Goal: Task Accomplishment & Management: Complete application form

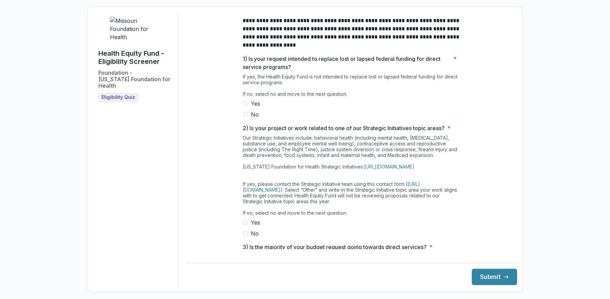
click at [314, 40] on strong "**********" at bounding box center [352, 33] width 218 height 30
click at [244, 117] on span at bounding box center [245, 114] width 5 height 5
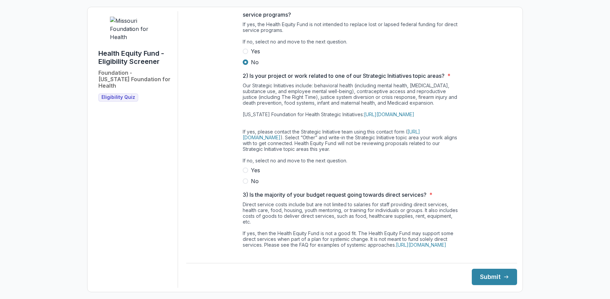
scroll to position [130, 0]
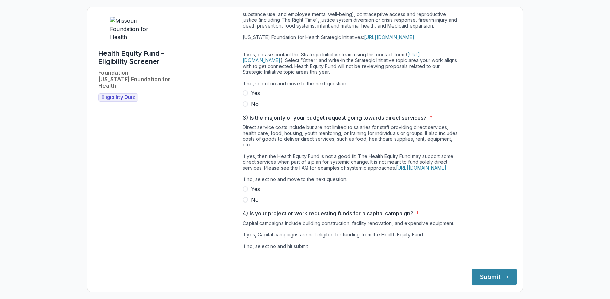
click at [243, 107] on span at bounding box center [245, 103] width 5 height 5
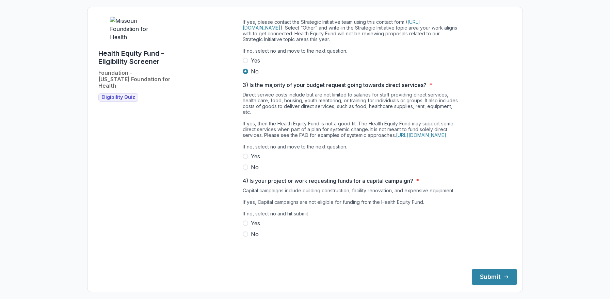
click at [253, 172] on span "No" at bounding box center [255, 167] width 8 height 8
click at [253, 239] on span "No" at bounding box center [255, 234] width 8 height 8
click at [492, 275] on button "Submit" at bounding box center [494, 277] width 45 height 16
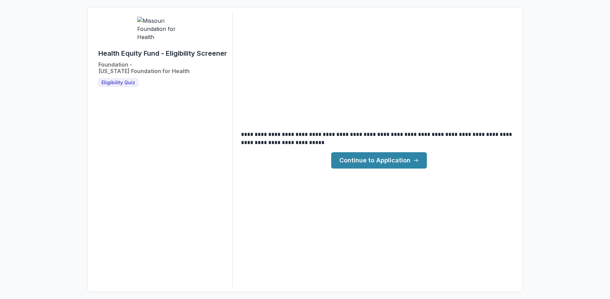
click at [359, 157] on link "Continue to Application" at bounding box center [379, 160] width 96 height 16
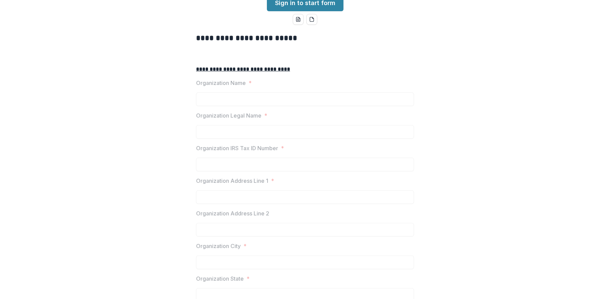
scroll to position [128, 0]
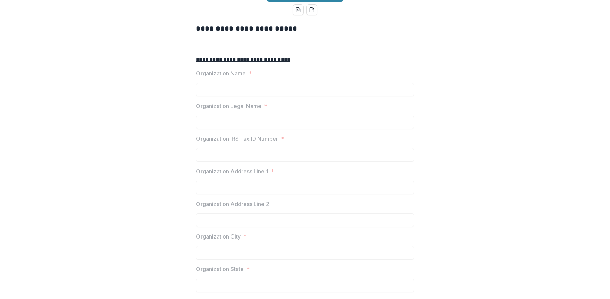
click at [312, 116] on div at bounding box center [305, 114] width 218 height 3
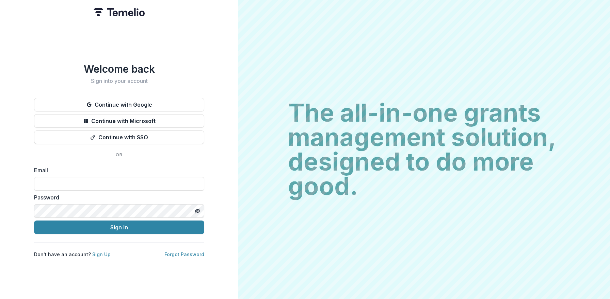
click at [135, 173] on div "Email" at bounding box center [119, 178] width 170 height 25
click at [146, 100] on button "Continue with Google" at bounding box center [119, 105] width 170 height 14
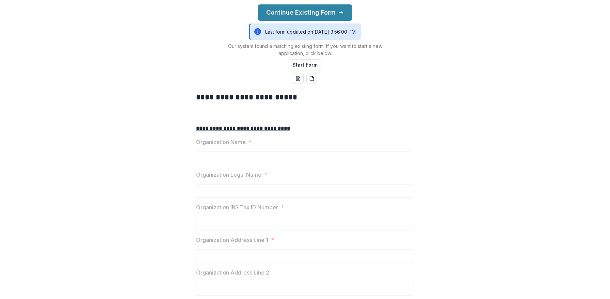
scroll to position [121, 0]
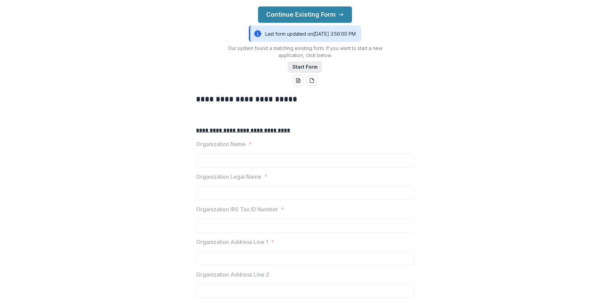
click at [300, 72] on button "Start Form" at bounding box center [305, 67] width 34 height 11
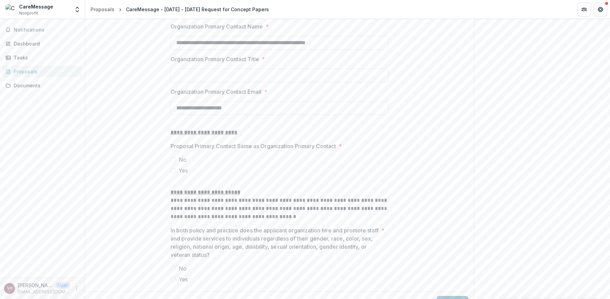
scroll to position [710, 0]
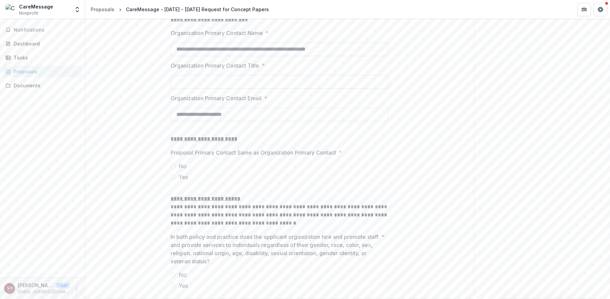
click at [214, 89] on input "Organization Primary Contact Title *" at bounding box center [280, 82] width 218 height 14
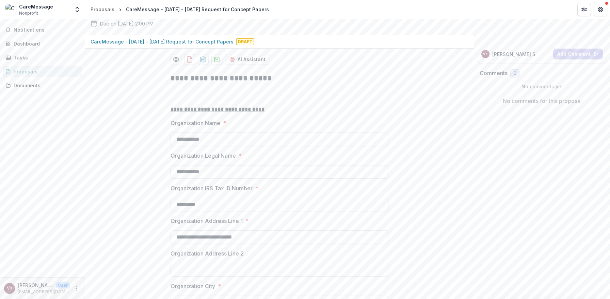
scroll to position [75, 0]
click at [241, 66] on button "AI Assistant" at bounding box center [247, 60] width 45 height 11
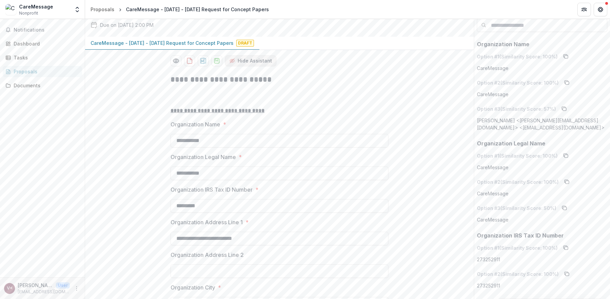
click at [241, 66] on button "Hide Assistant" at bounding box center [250, 60] width 51 height 11
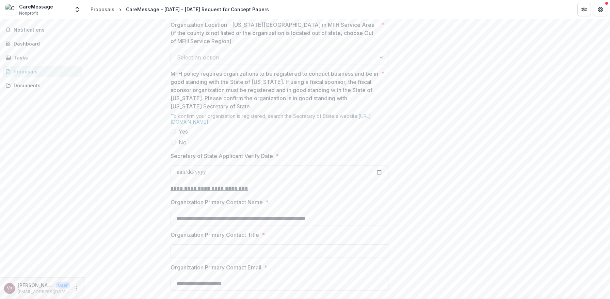
scroll to position [538, 0]
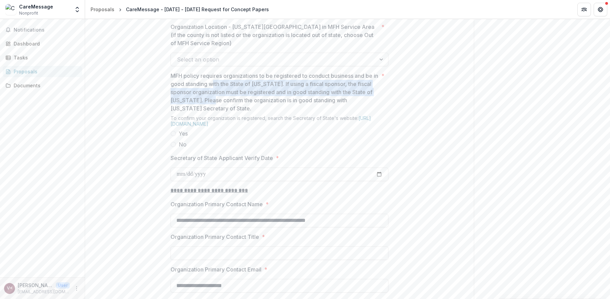
drag, startPoint x: 218, startPoint y: 149, endPoint x: 219, endPoint y: 129, distance: 20.8
click at [219, 113] on p "MFH policy requires organizations to be registered to conduct business and be i…" at bounding box center [275, 92] width 208 height 41
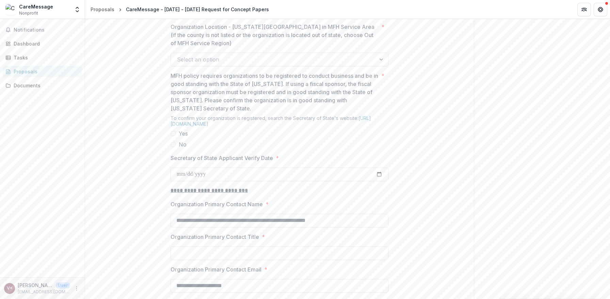
click at [175, 147] on span at bounding box center [173, 144] width 5 height 5
click at [240, 113] on p "MFH policy requires organizations to be registered to conduct business and be i…" at bounding box center [275, 92] width 208 height 41
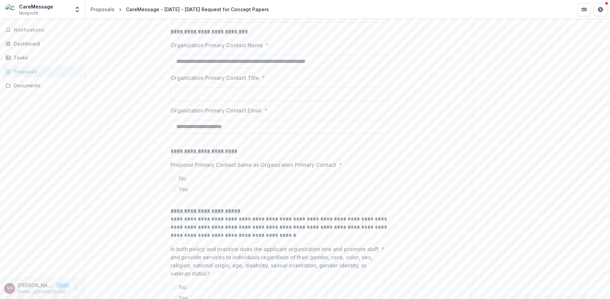
scroll to position [697, 0]
click at [213, 22] on input "Secretary of State Applicant Verify Date *" at bounding box center [280, 16] width 218 height 14
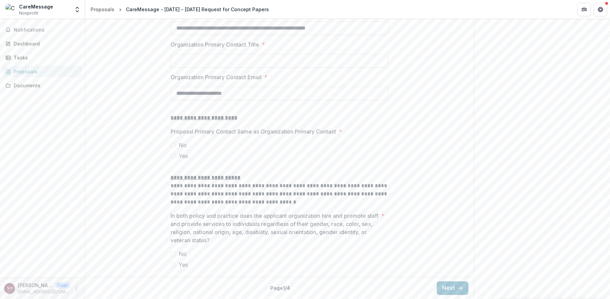
click at [463, 281] on div "Back Page 1 / 4 Next" at bounding box center [279, 288] width 389 height 22
click at [458, 291] on button "Next" at bounding box center [453, 289] width 32 height 14
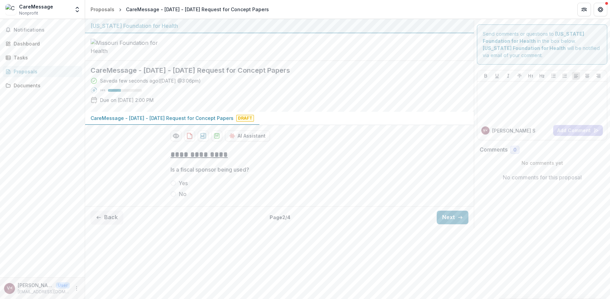
scroll to position [0, 0]
click at [178, 198] on label "No" at bounding box center [280, 194] width 218 height 8
click at [463, 225] on button "Next" at bounding box center [453, 218] width 32 height 14
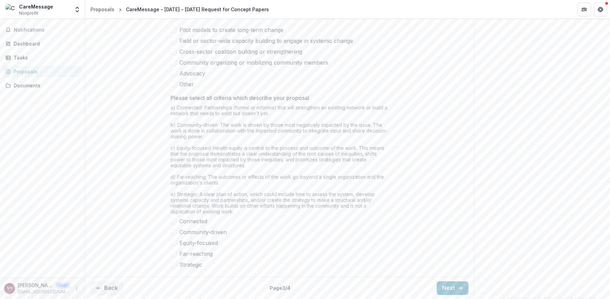
scroll to position [537, 0]
click at [266, 69] on div "Pilot models to create long-term change Field or sector-wide capacity building …" at bounding box center [280, 57] width 218 height 63
click at [442, 292] on button "Next" at bounding box center [453, 289] width 32 height 14
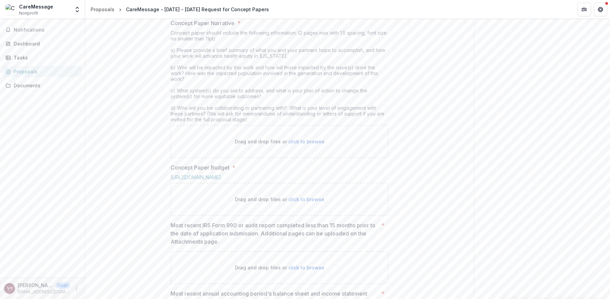
scroll to position [204, 0]
drag, startPoint x: 220, startPoint y: 82, endPoint x: 223, endPoint y: 105, distance: 23.3
click at [223, 105] on div "Concept Paper Narrative * Concept paper should include the following informatio…" at bounding box center [280, 89] width 218 height 139
click at [223, 105] on div "Concept paper should include the following information: (2 pages max with 1.5 s…" at bounding box center [280, 78] width 218 height 95
drag, startPoint x: 223, startPoint y: 105, endPoint x: 223, endPoint y: 92, distance: 12.9
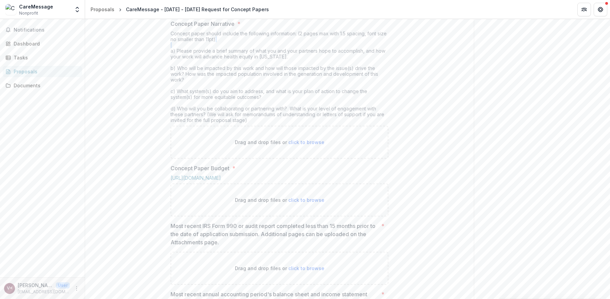
click at [223, 92] on div "Concept paper should include the following information: (2 pages max with 1.5 s…" at bounding box center [280, 78] width 218 height 95
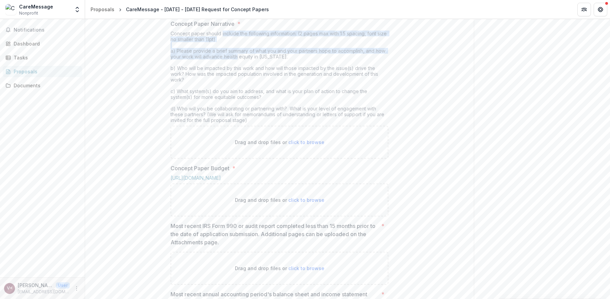
drag, startPoint x: 223, startPoint y: 92, endPoint x: 223, endPoint y: 115, distance: 22.8
click at [223, 115] on div "Concept paper should include the following information: (2 pages max with 1.5 s…" at bounding box center [280, 78] width 218 height 95
drag, startPoint x: 223, startPoint y: 115, endPoint x: 221, endPoint y: 93, distance: 21.9
click at [221, 93] on div "Concept paper should include the following information: (2 pages max with 1.5 s…" at bounding box center [280, 78] width 218 height 95
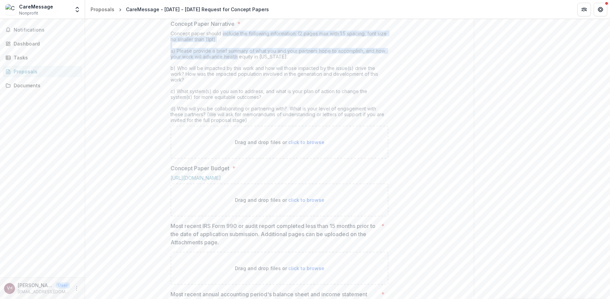
click at [221, 93] on div "Concept paper should include the following information: (2 pages max with 1.5 s…" at bounding box center [280, 78] width 218 height 95
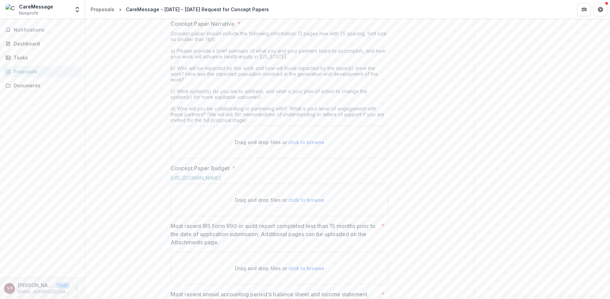
scroll to position [130, 0]
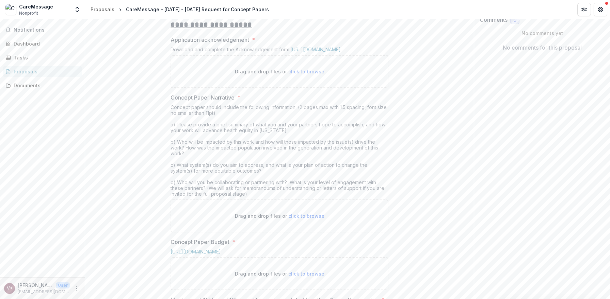
click at [221, 44] on p "Application acknowledgement" at bounding box center [210, 40] width 79 height 8
drag, startPoint x: 223, startPoint y: 101, endPoint x: 223, endPoint y: 84, distance: 17.4
click at [223, 84] on div "**********" at bounding box center [280, 248] width 218 height 468
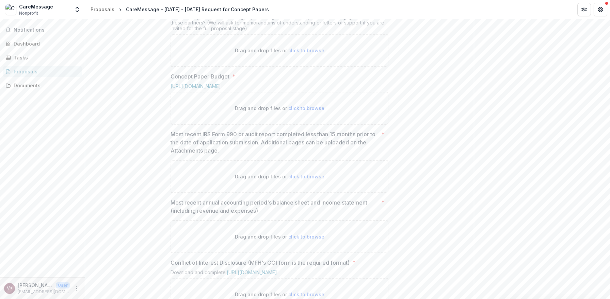
scroll to position [401, 0]
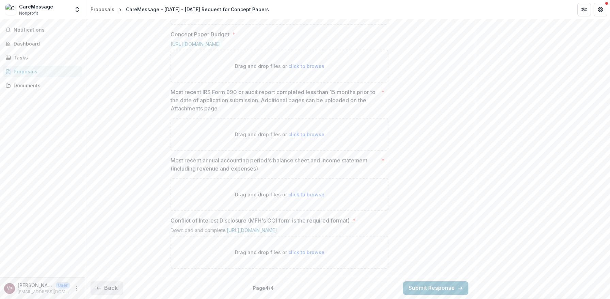
click at [113, 290] on button "Back" at bounding box center [107, 289] width 33 height 14
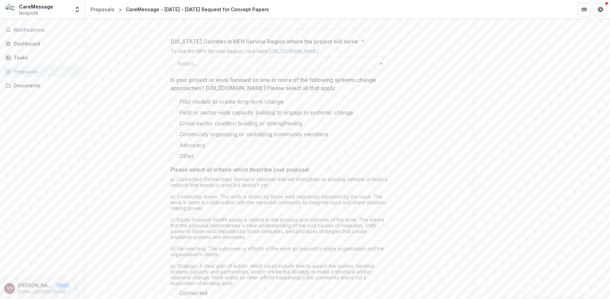
scroll to position [396, 0]
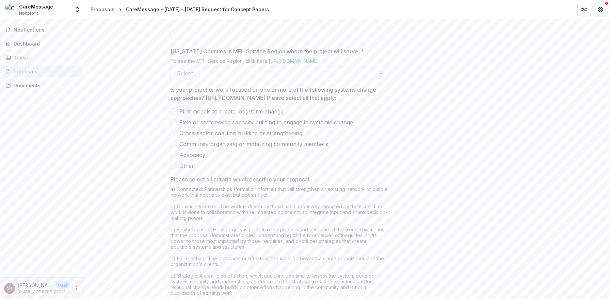
click at [230, 78] on div at bounding box center [273, 74] width 193 height 10
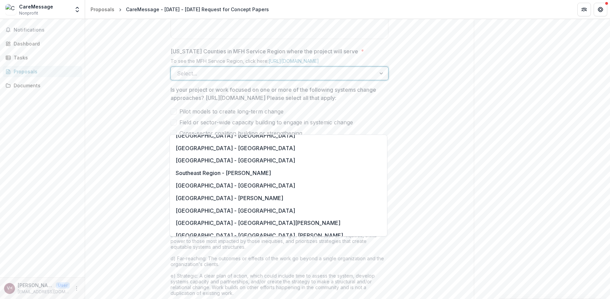
scroll to position [1041, 0]
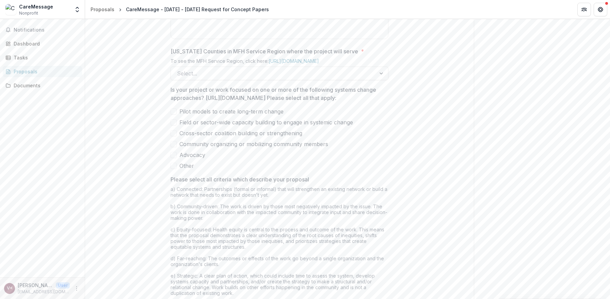
click at [116, 200] on div "**********" at bounding box center [279, 52] width 389 height 608
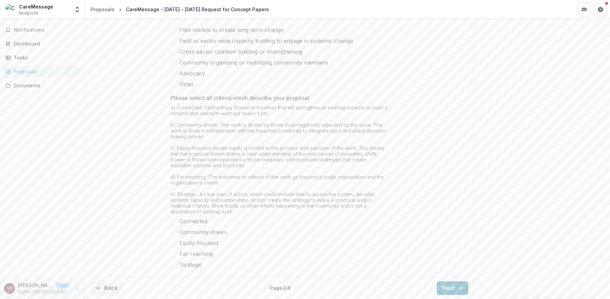
scroll to position [538, 0]
click at [119, 291] on button "Back" at bounding box center [107, 289] width 33 height 14
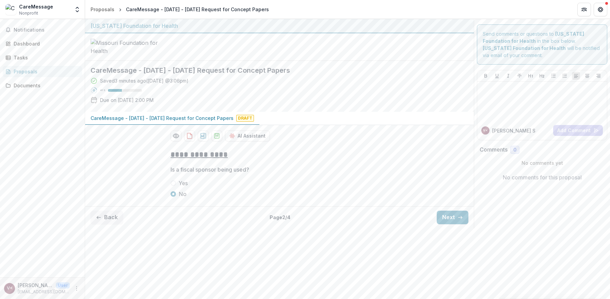
scroll to position [0, 0]
click at [110, 225] on button "Back" at bounding box center [107, 218] width 33 height 14
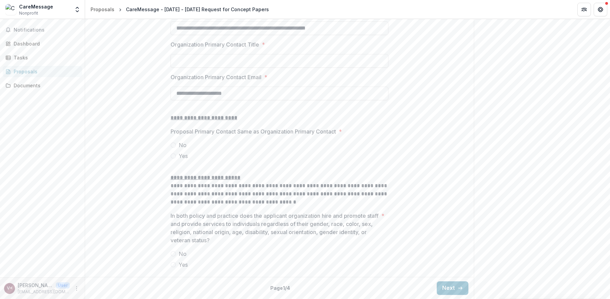
scroll to position [782, 0]
click at [454, 291] on button "Next" at bounding box center [453, 289] width 32 height 14
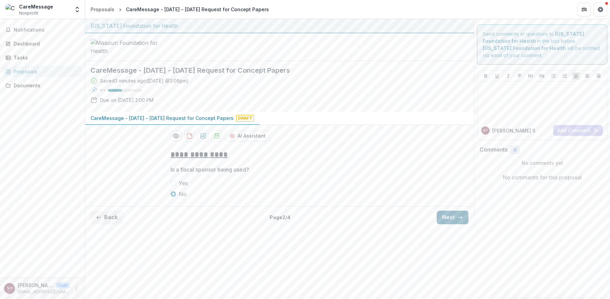
click at [452, 225] on button "Next" at bounding box center [453, 218] width 32 height 14
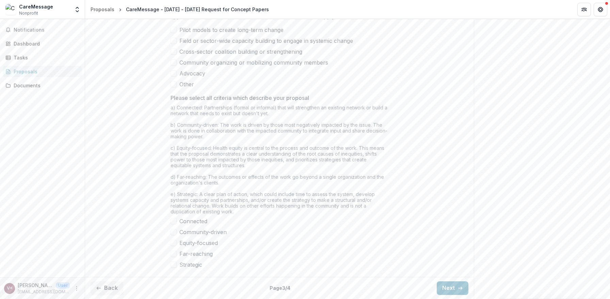
scroll to position [534, 0]
click at [457, 291] on icon "button" at bounding box center [459, 288] width 5 height 5
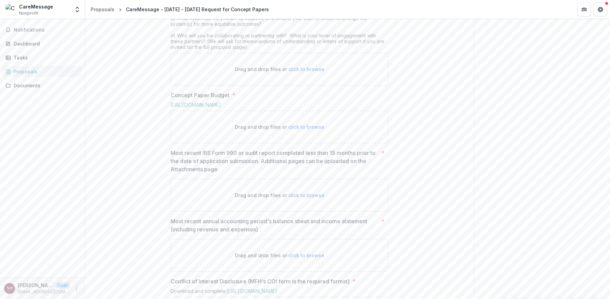
scroll to position [401, 0]
